Goal: Task Accomplishment & Management: Manage account settings

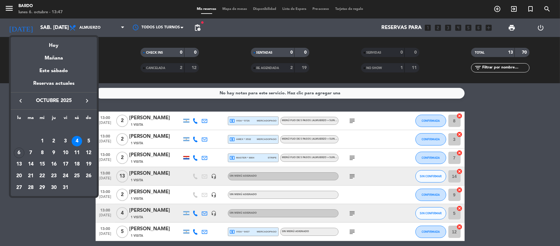
click at [91, 29] on div at bounding box center [280, 123] width 560 height 246
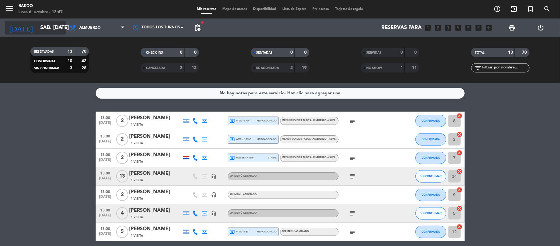
click at [41, 21] on div "[DATE] sáb. [DATE] arrow_drop_down" at bounding box center [36, 28] width 62 height 14
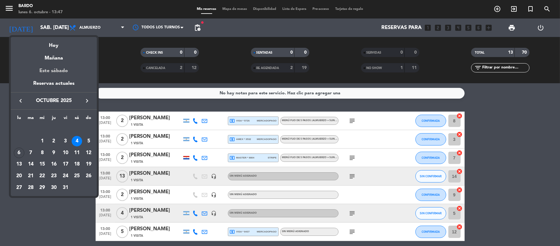
click at [50, 79] on div "Este sábado" at bounding box center [54, 70] width 86 height 17
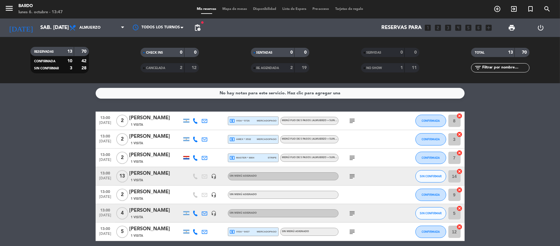
type input "sáb. [DATE]"
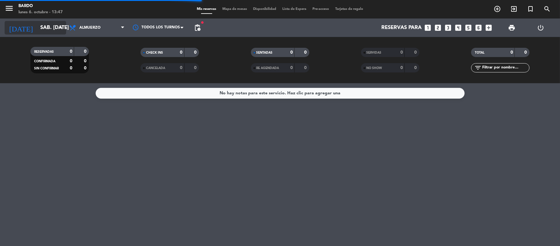
click at [37, 30] on input "sáb. [DATE]" at bounding box center [70, 28] width 66 height 12
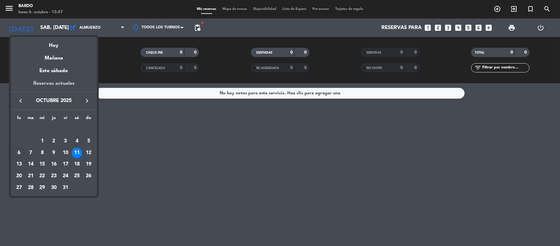
click at [47, 82] on div "Reservas actuales" at bounding box center [54, 85] width 86 height 13
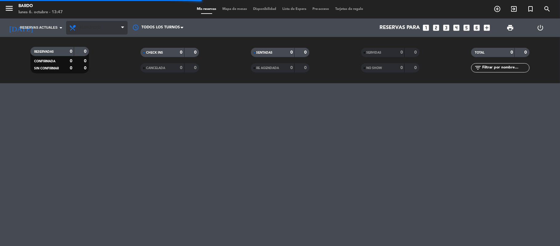
click at [97, 29] on span "Almuerzo" at bounding box center [89, 28] width 21 height 4
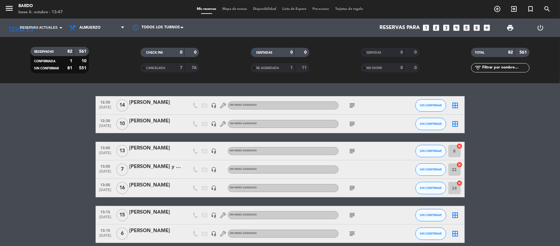
click at [97, 29] on span "Almuerzo" at bounding box center [89, 28] width 21 height 4
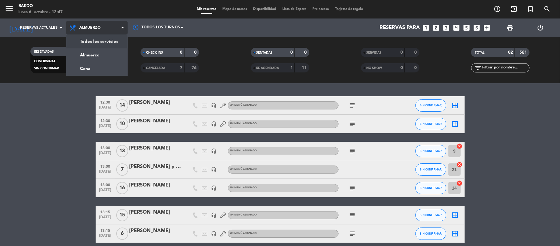
click at [98, 39] on div "menu Bardo lunes 6. octubre - 13:47 Mis reservas Mapa de mesas Disponibilidad L…" at bounding box center [280, 41] width 560 height 83
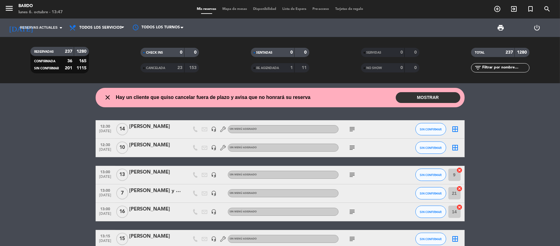
click at [421, 99] on button "MOSTRAR" at bounding box center [428, 97] width 65 height 11
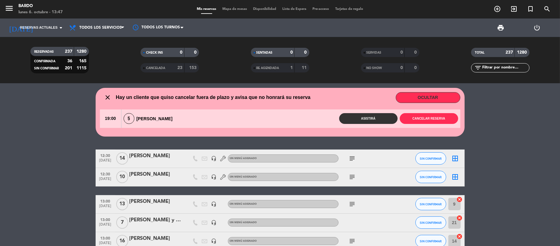
click at [421, 99] on button "OCULTAR" at bounding box center [428, 97] width 65 height 11
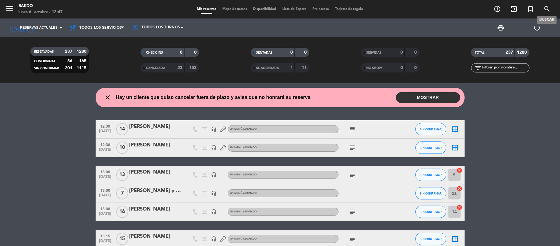
click at [545, 10] on icon "search" at bounding box center [547, 8] width 7 height 7
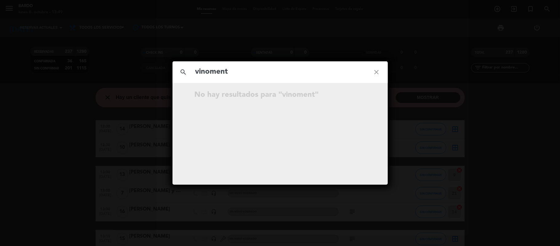
type input "vinoment"
click at [382, 71] on icon "close" at bounding box center [377, 72] width 22 height 22
click at [380, 73] on icon "close" at bounding box center [377, 72] width 22 height 22
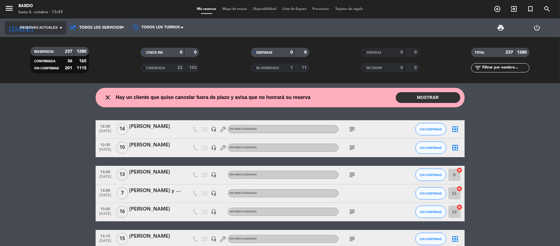
click at [42, 27] on span "Reservas actuales" at bounding box center [39, 28] width 38 height 6
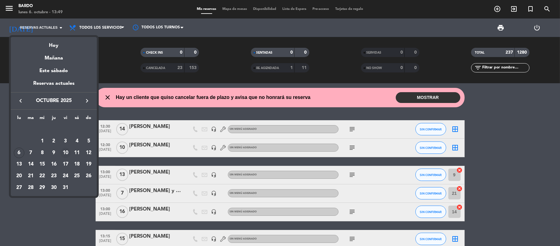
click at [64, 154] on div "10" at bounding box center [65, 152] width 10 height 10
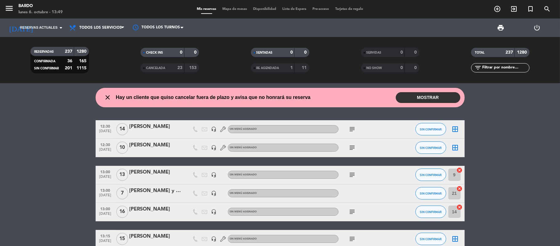
type input "vie. [DATE]"
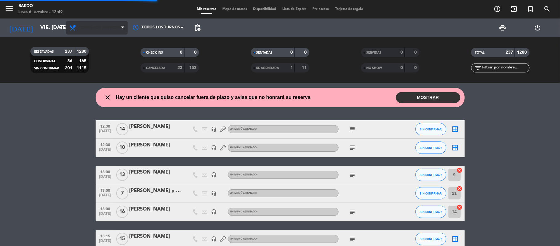
click at [99, 26] on span "Todos los servicios" at bounding box center [100, 28] width 42 height 4
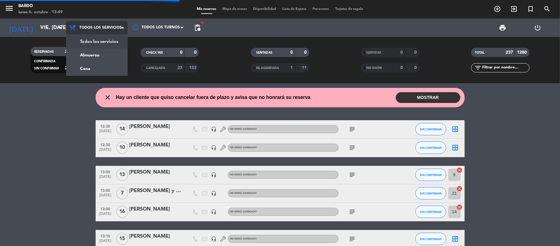
click at [102, 58] on div "menu Bardo lunes 6. octubre - 13:49 Mis reservas Mapa de mesas Disponibilidad L…" at bounding box center [280, 41] width 560 height 83
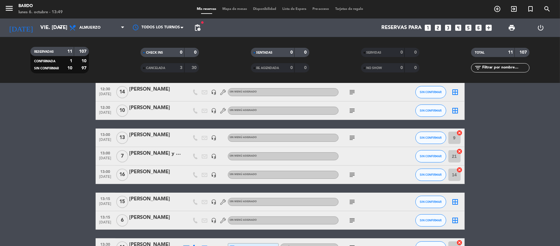
scroll to position [29, 0]
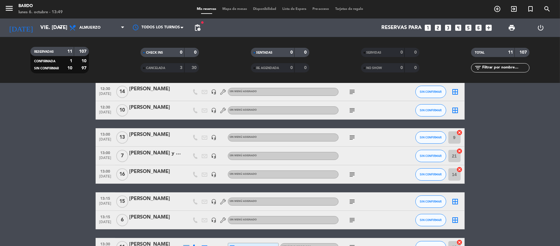
click at [214, 157] on icon "headset_mic" at bounding box center [214, 156] width 6 height 6
click at [58, 161] on bookings-row "12:30 [DATE] [PERSON_NAME] headset_mic Sin menú asignado subject SIN CONFIRMAR …" at bounding box center [280, 196] width 560 height 229
click at [104, 157] on span "[DATE]" at bounding box center [105, 159] width 15 height 7
click at [38, 163] on bookings-row "12:30 [DATE] [PERSON_NAME] headset_mic Sin menú asignado subject SIN CONFIRMAR …" at bounding box center [280, 196] width 560 height 229
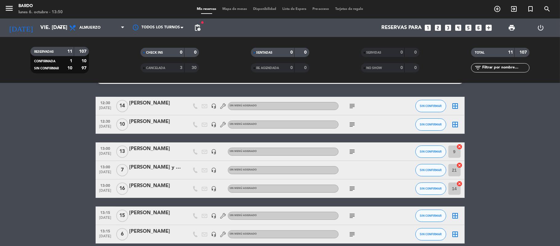
scroll to position [0, 0]
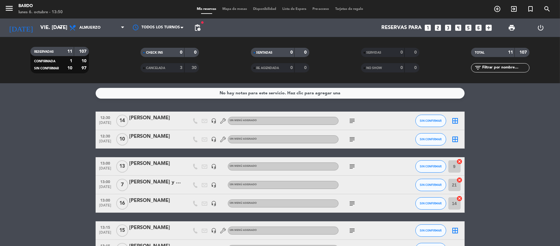
click at [353, 119] on icon "subject" at bounding box center [352, 120] width 7 height 7
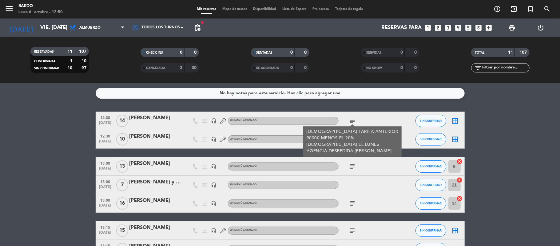
click at [475, 141] on bookings-row "12:30 [DATE] [PERSON_NAME] headset_mic Sin menú asignado subject [DEMOGRAPHIC_D…" at bounding box center [280, 225] width 560 height 229
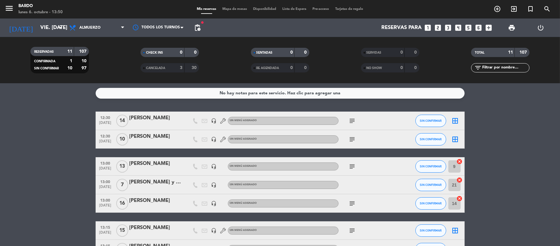
click at [353, 138] on icon "subject" at bounding box center [352, 138] width 7 height 7
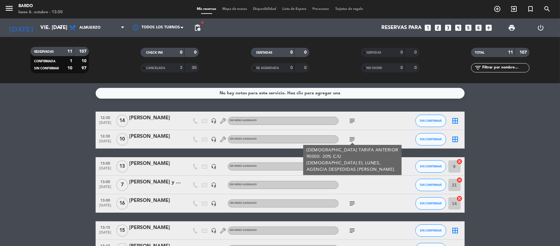
click at [490, 138] on bookings-row "12:30 [DATE] [PERSON_NAME] headset_mic Sin menú asignado subject SIN CONFIRMAR …" at bounding box center [280, 225] width 560 height 229
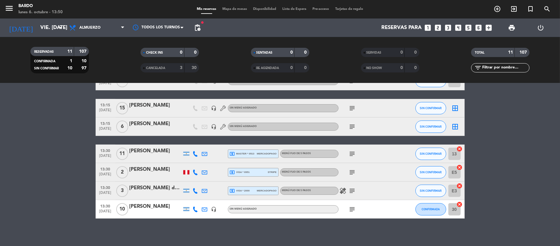
scroll to position [122, 0]
click at [356, 208] on icon "subject" at bounding box center [352, 208] width 7 height 7
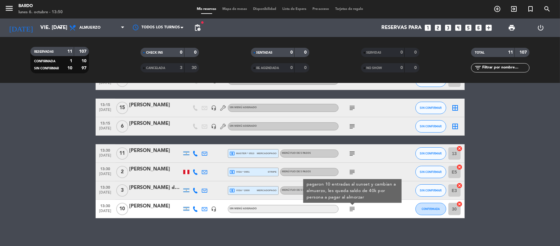
click at [214, 208] on icon "headset_mic" at bounding box center [214, 209] width 6 height 6
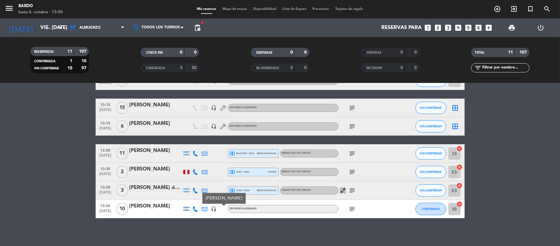
click at [106, 210] on span "[DATE]" at bounding box center [105, 212] width 15 height 7
click at [354, 190] on icon "subject" at bounding box center [352, 189] width 7 height 7
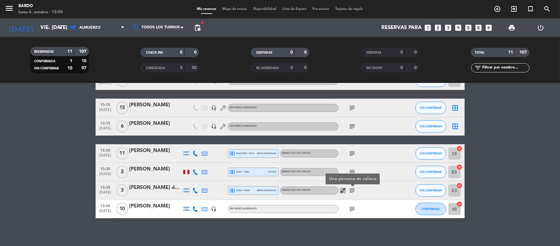
click at [353, 169] on icon "subject" at bounding box center [352, 171] width 7 height 7
click at [351, 152] on icon "subject" at bounding box center [352, 153] width 7 height 7
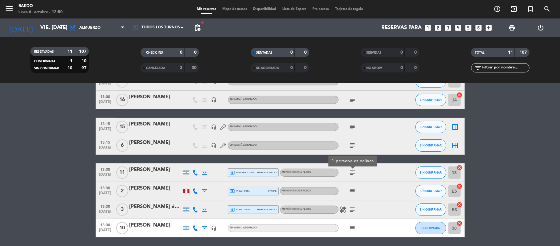
scroll to position [103, 0]
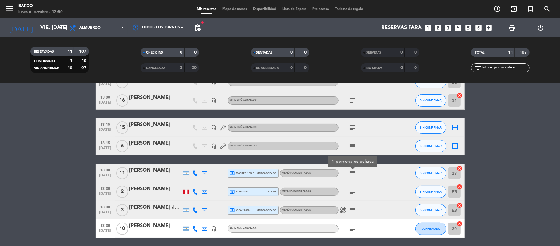
click at [353, 144] on icon "subject" at bounding box center [352, 145] width 7 height 7
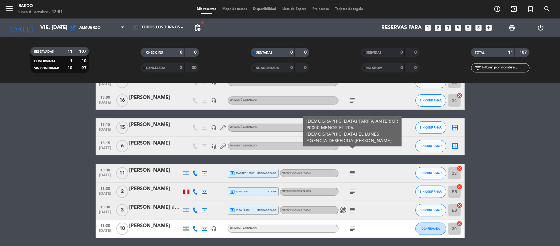
click at [510, 144] on bookings-row "12:30 [DATE] [PERSON_NAME] headset_mic Sin menú asignado subject SIN CONFIRMAR …" at bounding box center [280, 123] width 560 height 229
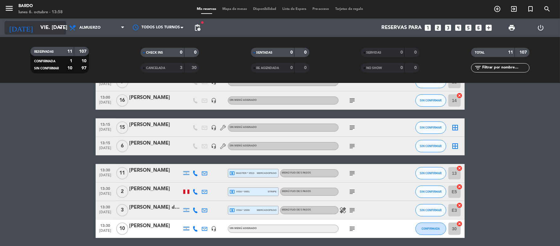
click at [41, 25] on input "vie. [DATE]" at bounding box center [70, 28] width 66 height 12
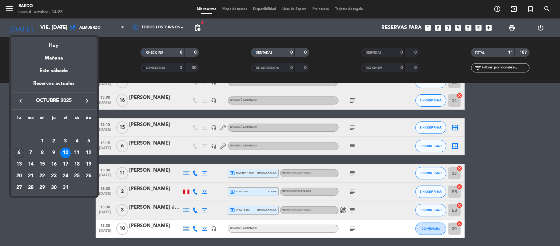
click at [43, 30] on div at bounding box center [280, 123] width 560 height 246
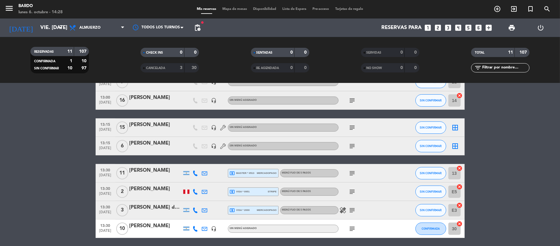
click at [43, 30] on input "vie. [DATE]" at bounding box center [70, 28] width 66 height 12
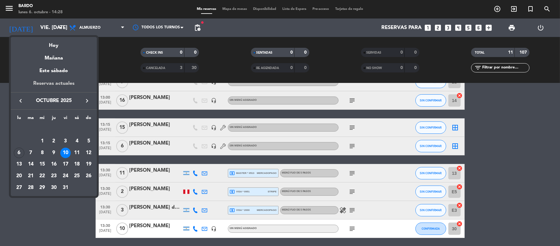
click at [43, 83] on div "Reservas actuales" at bounding box center [54, 85] width 86 height 13
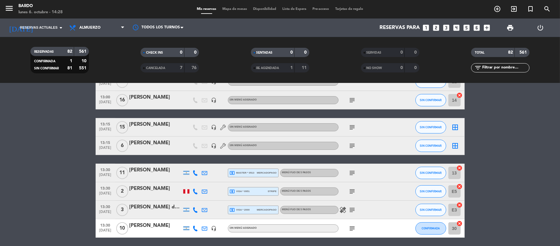
click at [86, 30] on span "Almuerzo" at bounding box center [97, 28] width 62 height 14
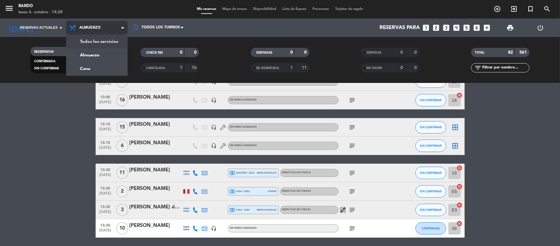
click at [90, 44] on div "menu Bardo lunes 6. octubre - 14:28 Mis reservas Mapa de mesas Disponibilidad L…" at bounding box center [280, 41] width 560 height 83
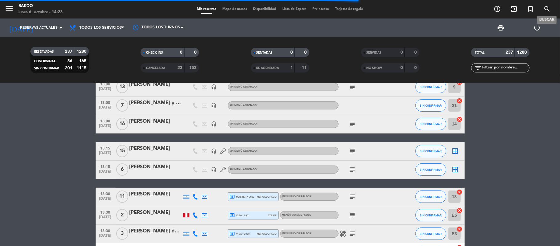
click at [549, 8] on icon "search" at bounding box center [547, 8] width 7 height 7
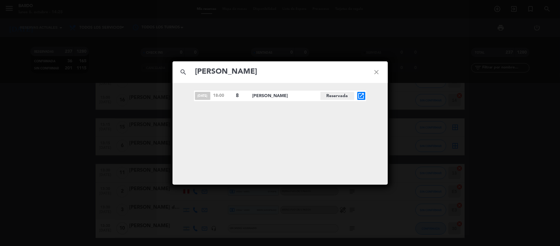
type input "[PERSON_NAME]"
click at [379, 70] on icon "close" at bounding box center [377, 72] width 22 height 22
click at [378, 70] on icon "close" at bounding box center [377, 72] width 22 height 22
